Goal: Task Accomplishment & Management: Use online tool/utility

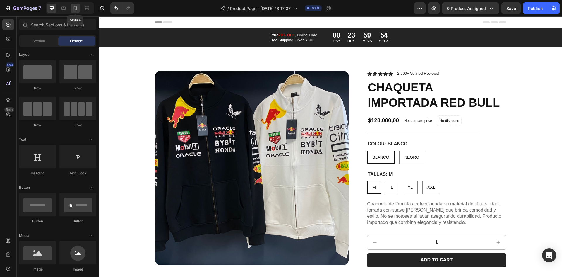
click at [76, 11] on div at bounding box center [75, 8] width 9 height 9
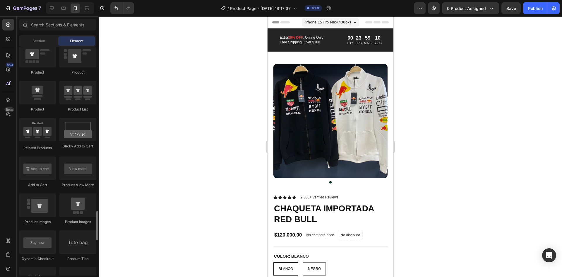
scroll to position [878, 0]
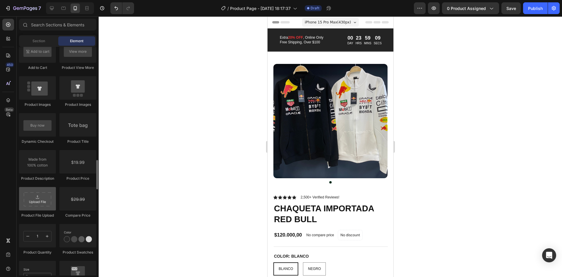
click at [49, 201] on div at bounding box center [37, 198] width 37 height 23
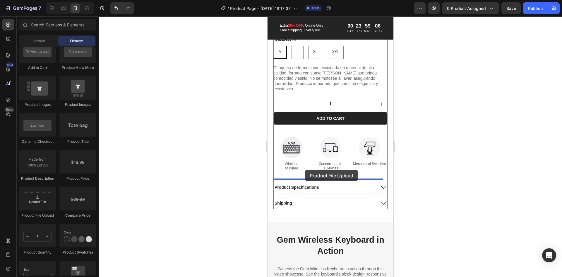
scroll to position [269, 0]
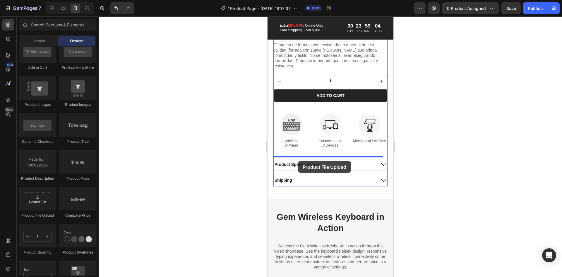
drag, startPoint x: 308, startPoint y: 217, endPoint x: 298, endPoint y: 161, distance: 57.2
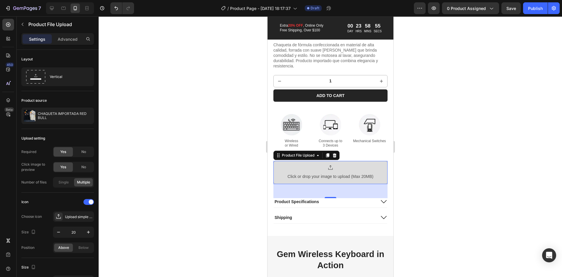
click at [333, 167] on div "Click or drop your image to upload (Max 20MB)" at bounding box center [330, 172] width 86 height 16
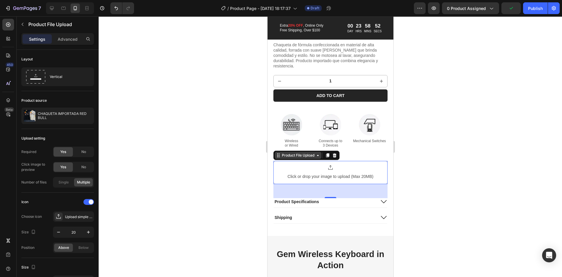
click at [313, 152] on div "Product File Upload" at bounding box center [297, 154] width 35 height 5
click at [336, 153] on icon at bounding box center [334, 155] width 4 height 4
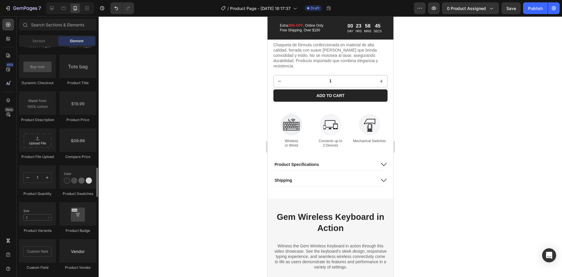
scroll to position [907, 0]
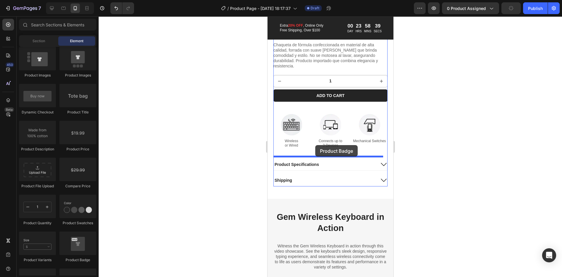
drag, startPoint x: 342, startPoint y: 265, endPoint x: 315, endPoint y: 145, distance: 122.8
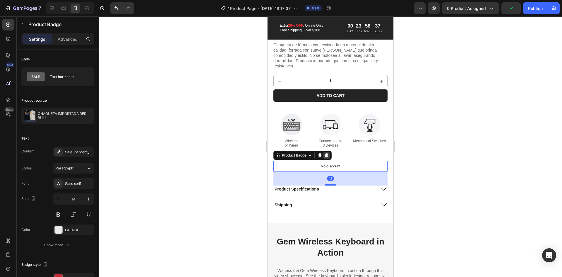
click at [325, 153] on icon at bounding box center [327, 155] width 4 height 4
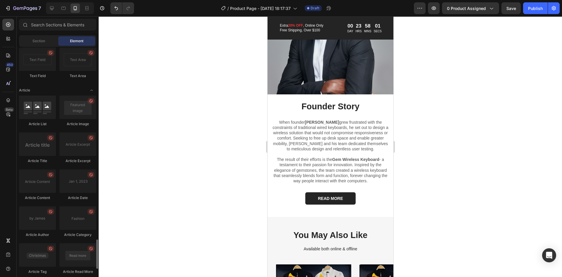
scroll to position [1545, 0]
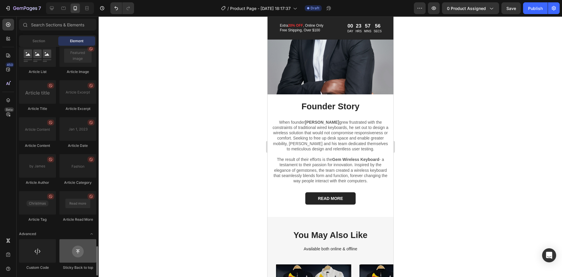
click at [85, 247] on div at bounding box center [77, 250] width 37 height 23
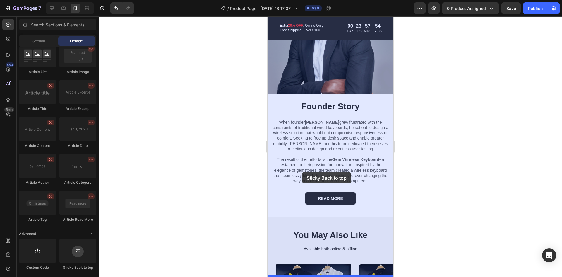
drag, startPoint x: 347, startPoint y: 271, endPoint x: 302, endPoint y: 172, distance: 109.0
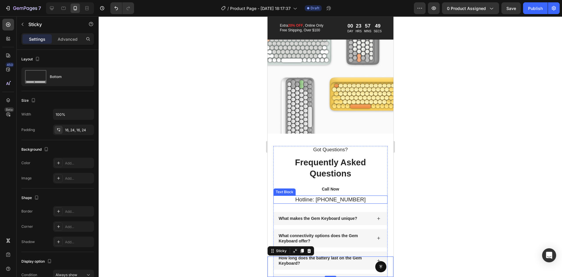
scroll to position [1293, 0]
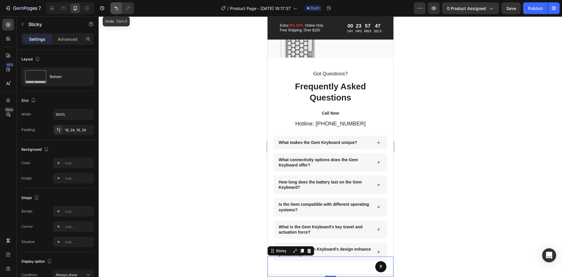
click at [116, 7] on icon "Undo/Redo" at bounding box center [116, 8] width 4 height 4
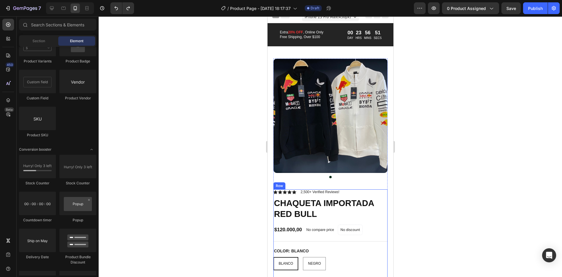
scroll to position [0, 0]
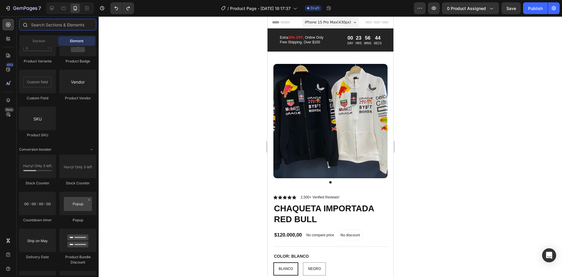
click at [53, 28] on input "text" at bounding box center [57, 25] width 77 height 12
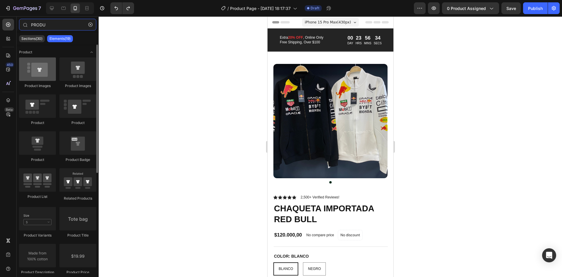
type input "PRODU"
click at [26, 72] on div at bounding box center [37, 68] width 37 height 23
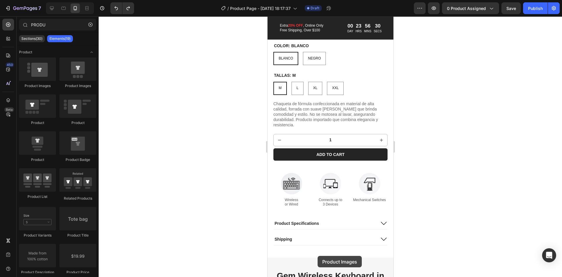
scroll to position [311, 0]
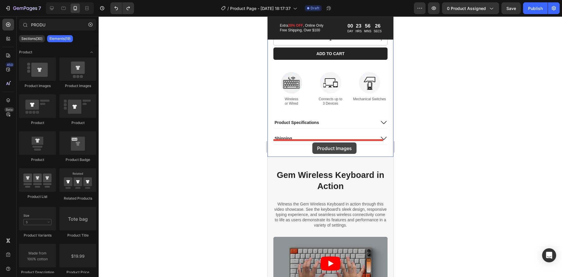
drag, startPoint x: 299, startPoint y: 88, endPoint x: 312, endPoint y: 142, distance: 55.8
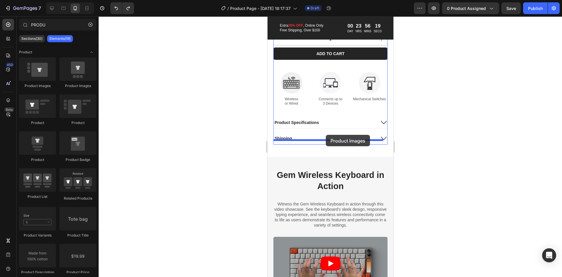
drag, startPoint x: 309, startPoint y: 91, endPoint x: 325, endPoint y: 135, distance: 46.5
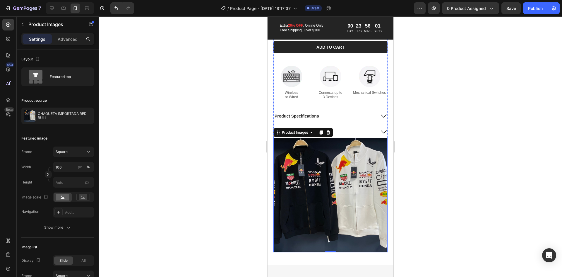
scroll to position [351, 0]
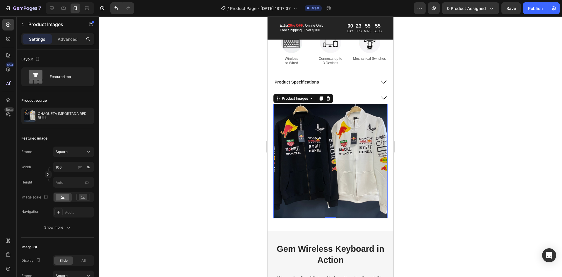
click at [357, 132] on img at bounding box center [330, 161] width 114 height 114
click at [331, 95] on div at bounding box center [327, 98] width 7 height 7
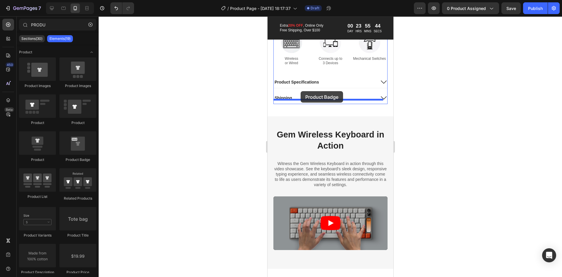
drag, startPoint x: 346, startPoint y: 161, endPoint x: 300, endPoint y: 91, distance: 83.9
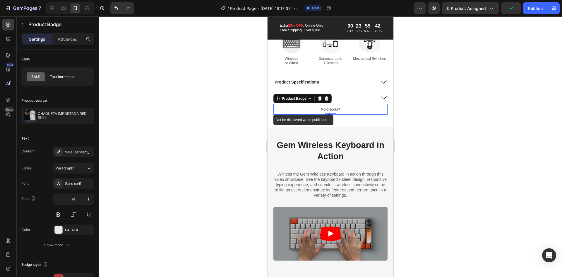
click at [330, 107] on p "No discount" at bounding box center [330, 109] width 20 height 5
click at [333, 107] on p "No discount" at bounding box center [330, 109] width 20 height 5
click at [301, 96] on div "Product Badge" at bounding box center [293, 98] width 27 height 5
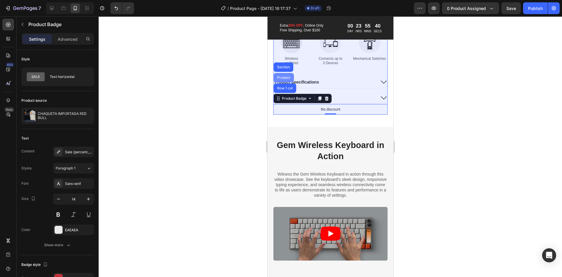
click at [282, 76] on div "Product" at bounding box center [284, 78] width 16 height 4
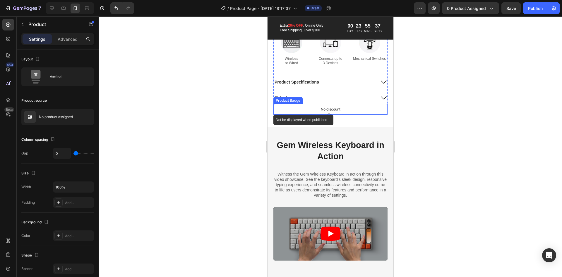
click at [349, 104] on div "No discount" at bounding box center [330, 109] width 114 height 10
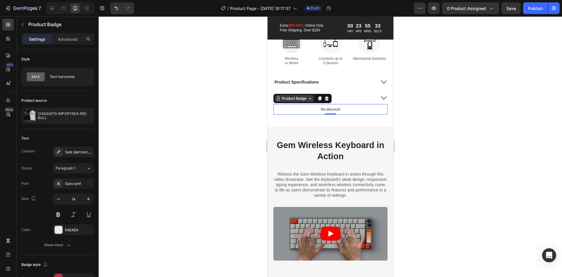
click at [300, 96] on div "Product Badge" at bounding box center [293, 98] width 27 height 5
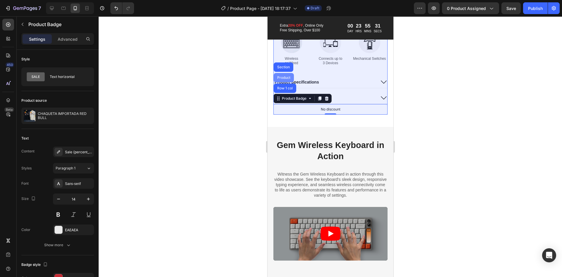
click at [287, 76] on div "Product" at bounding box center [284, 78] width 16 height 4
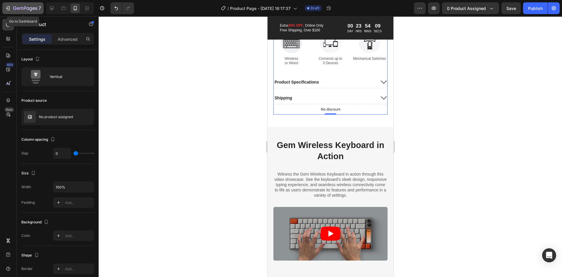
click at [11, 7] on icon "button" at bounding box center [8, 8] width 6 height 6
